Goal: Task Accomplishment & Management: Manage account settings

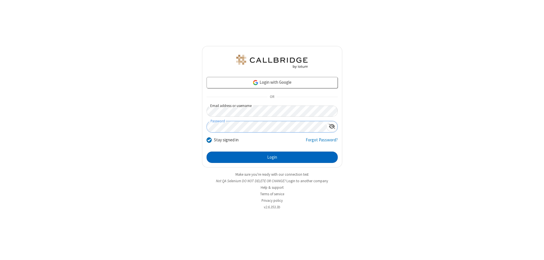
click at [272, 157] on button "Login" at bounding box center [272, 156] width 131 height 11
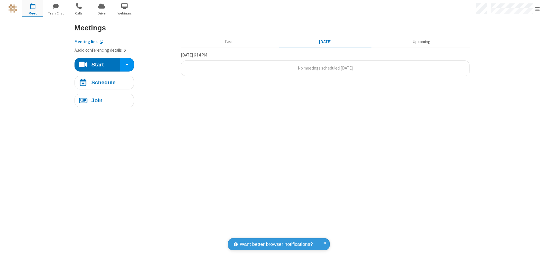
click at [538, 9] on span "Open menu" at bounding box center [538, 9] width 5 height 6
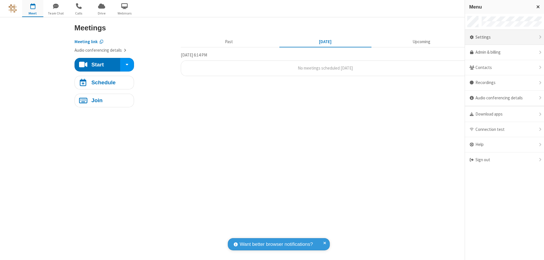
click at [505, 37] on div "Settings" at bounding box center [504, 37] width 79 height 15
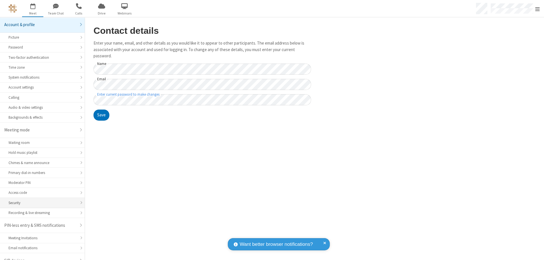
click at [40, 200] on div "Security" at bounding box center [43, 202] width 68 height 5
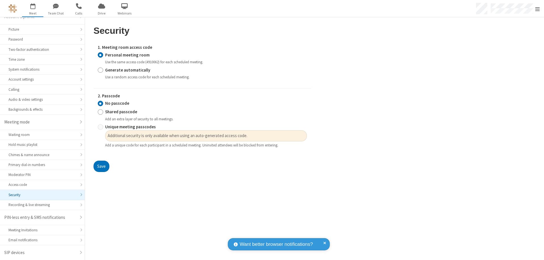
click at [100, 70] on input "Generate automatically" at bounding box center [100, 70] width 5 height 6
radio input "true"
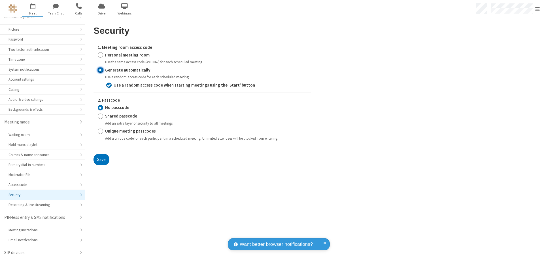
click at [100, 107] on input "No passcode" at bounding box center [100, 108] width 5 height 6
click at [101, 159] on button "Save" at bounding box center [102, 159] width 16 height 11
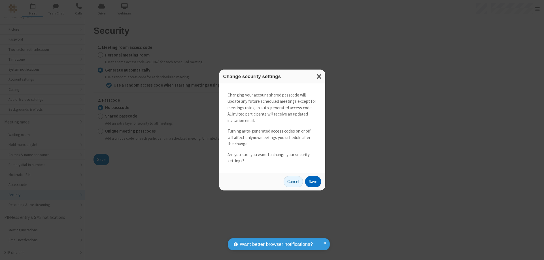
click at [313, 181] on button "Save" at bounding box center [313, 181] width 16 height 11
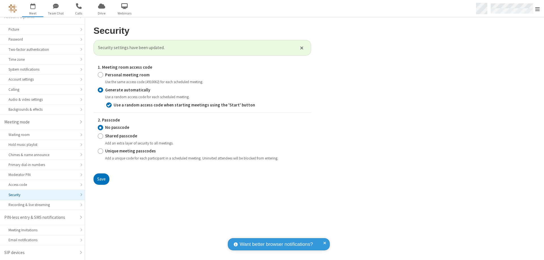
click at [538, 9] on span "Open menu" at bounding box center [538, 9] width 5 height 6
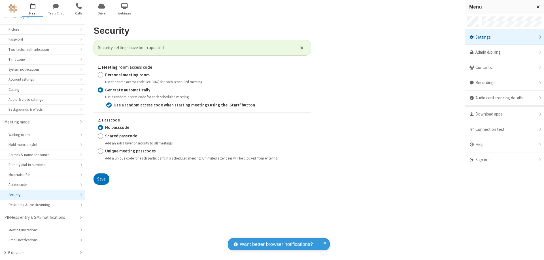
click at [33, 8] on span "button" at bounding box center [32, 6] width 21 height 10
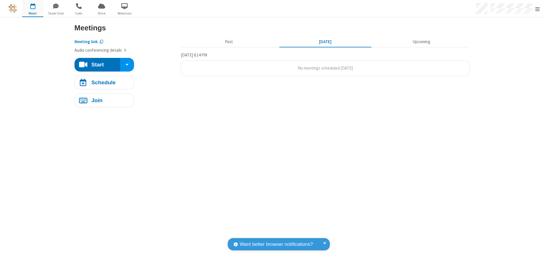
click at [104, 82] on h4 "Schedule" at bounding box center [103, 82] width 24 height 5
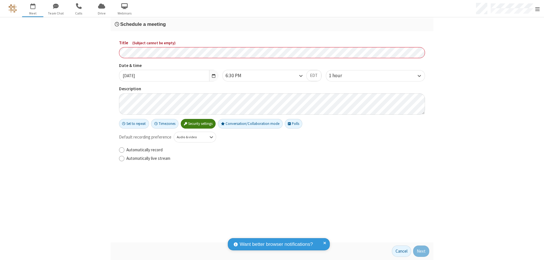
click at [272, 24] on h3 "Schedule a meeting" at bounding box center [272, 24] width 315 height 5
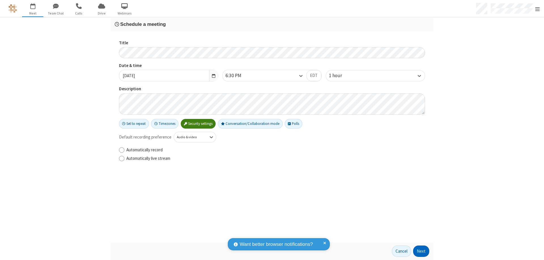
click at [422, 251] on button "Next" at bounding box center [421, 250] width 16 height 11
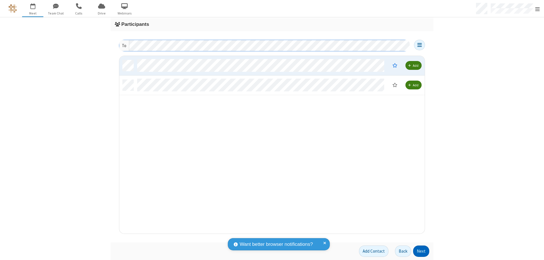
click at [422, 251] on button "Next" at bounding box center [421, 250] width 16 height 11
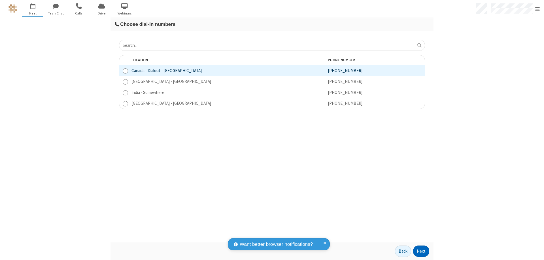
click at [422, 251] on button "Next" at bounding box center [421, 250] width 16 height 11
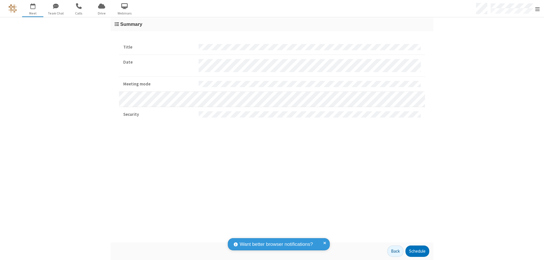
click at [417, 251] on button "Schedule" at bounding box center [418, 250] width 24 height 11
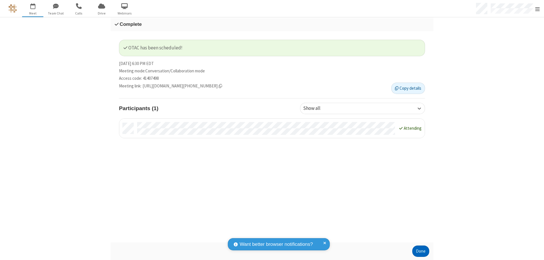
click at [421, 251] on button "Done" at bounding box center [421, 250] width 17 height 11
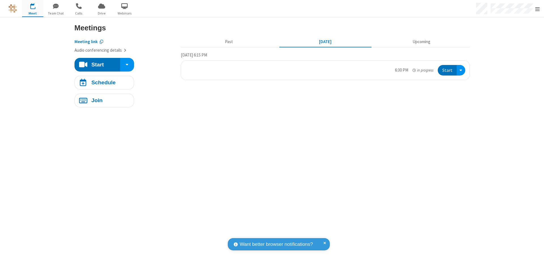
click at [448, 70] on button "Start" at bounding box center [447, 70] width 19 height 10
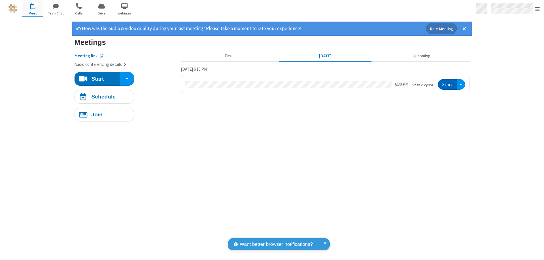
click at [538, 9] on span "Open menu" at bounding box center [538, 9] width 5 height 6
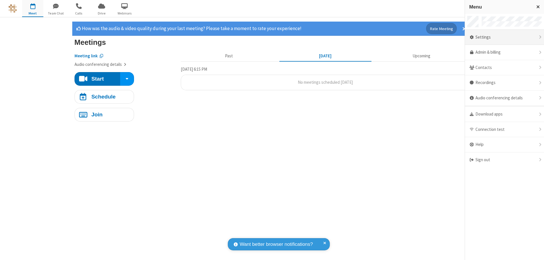
click at [505, 37] on div "Settings" at bounding box center [504, 37] width 79 height 15
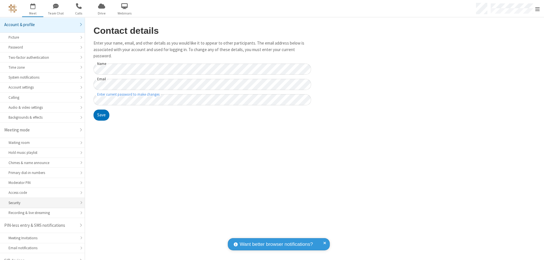
click at [40, 200] on div "Security" at bounding box center [43, 202] width 68 height 5
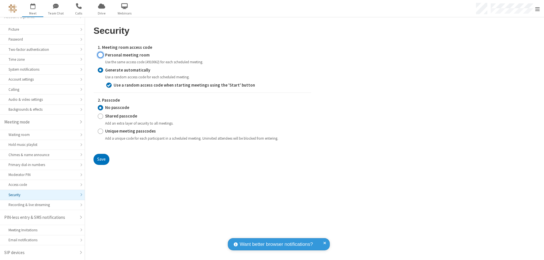
click at [100, 55] on input "Personal meeting room" at bounding box center [100, 55] width 5 height 6
radio input "true"
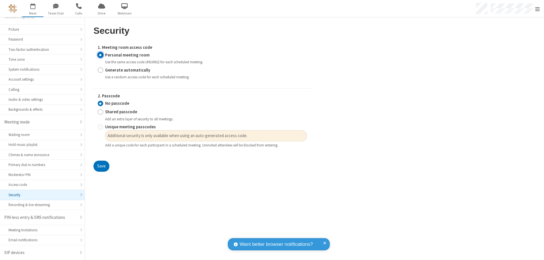
click at [100, 103] on input "No passcode" at bounding box center [100, 103] width 5 height 6
click at [101, 166] on button "Save" at bounding box center [102, 165] width 16 height 11
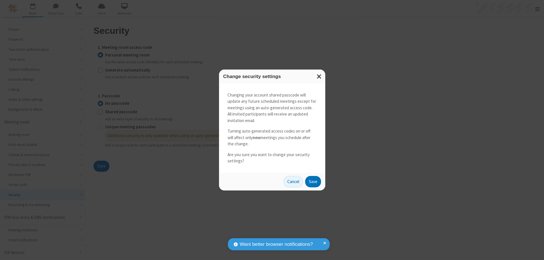
click at [313, 181] on button "Save" at bounding box center [313, 181] width 16 height 11
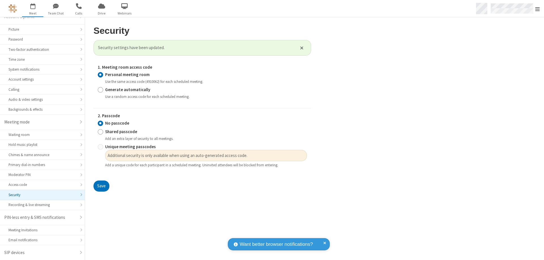
click at [538, 9] on span "Open menu" at bounding box center [538, 9] width 5 height 6
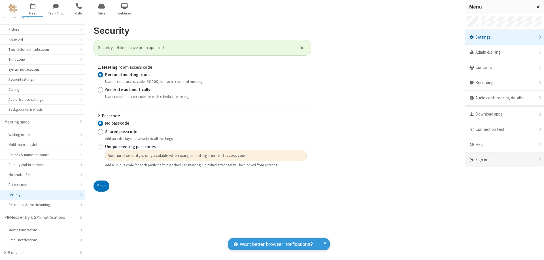
click at [505, 160] on div "Sign out" at bounding box center [504, 159] width 79 height 15
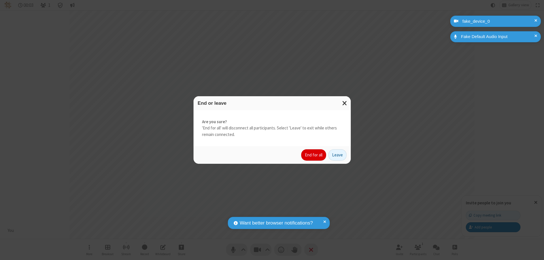
click at [314, 155] on button "End for all" at bounding box center [313, 154] width 25 height 11
